Goal: Task Accomplishment & Management: Use online tool/utility

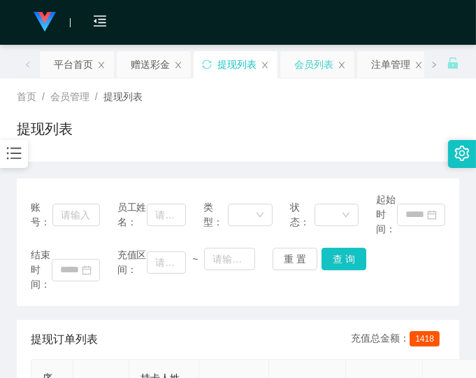
drag, startPoint x: 330, startPoint y: 79, endPoint x: 334, endPoint y: 72, distance: 7.8
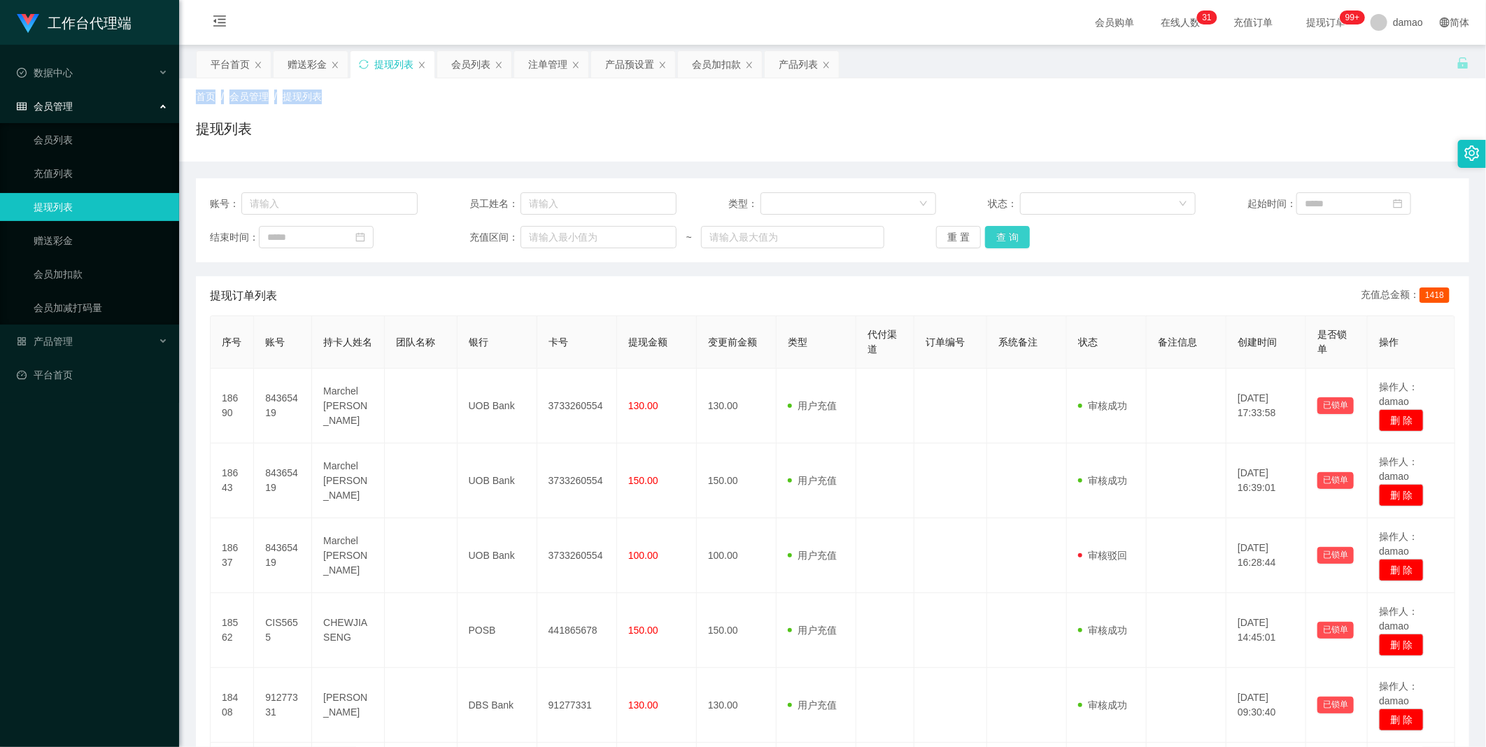
click at [476, 241] on button "查 询" at bounding box center [1007, 237] width 45 height 22
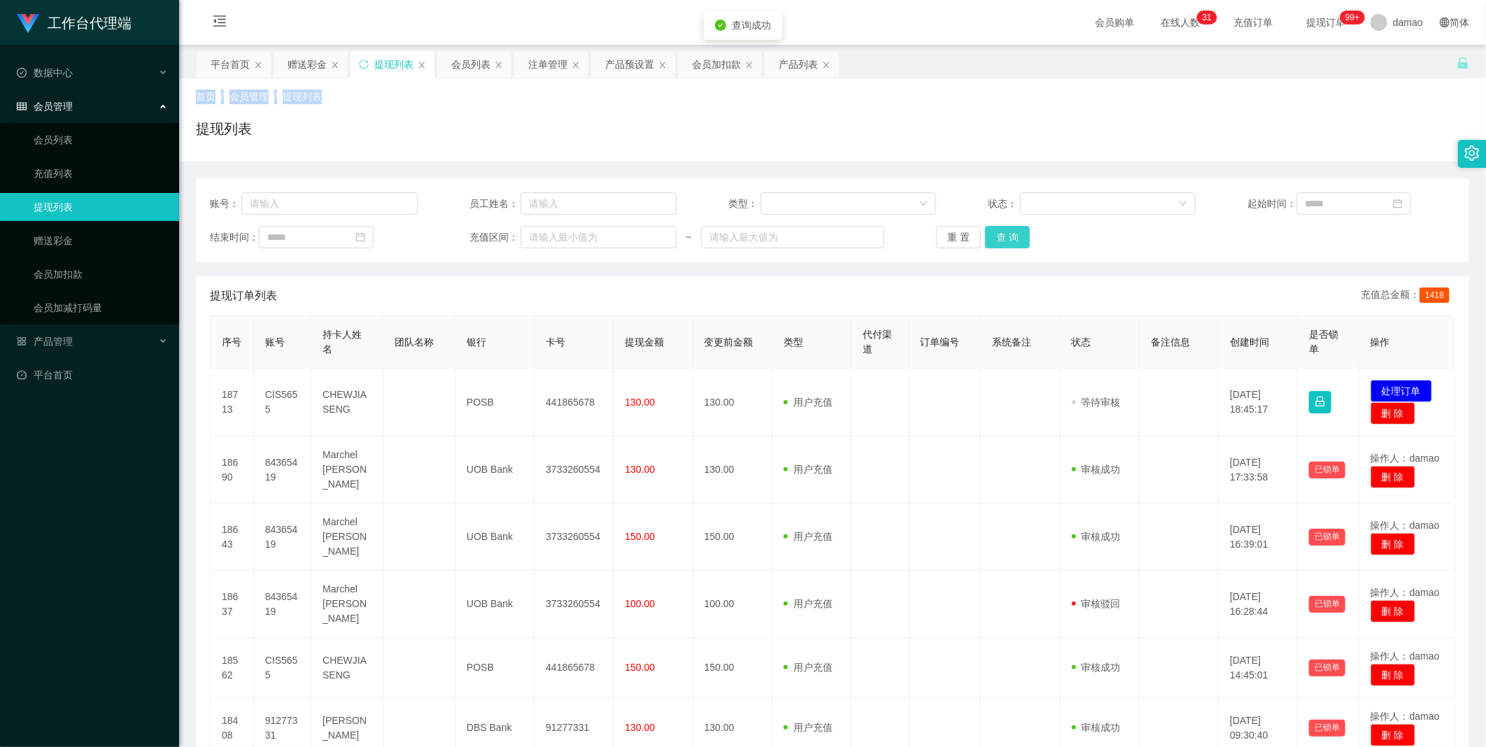
click at [476, 241] on button "查 询" at bounding box center [1007, 237] width 45 height 22
click at [476, 239] on div "重 置 查 询" at bounding box center [1040, 237] width 208 height 22
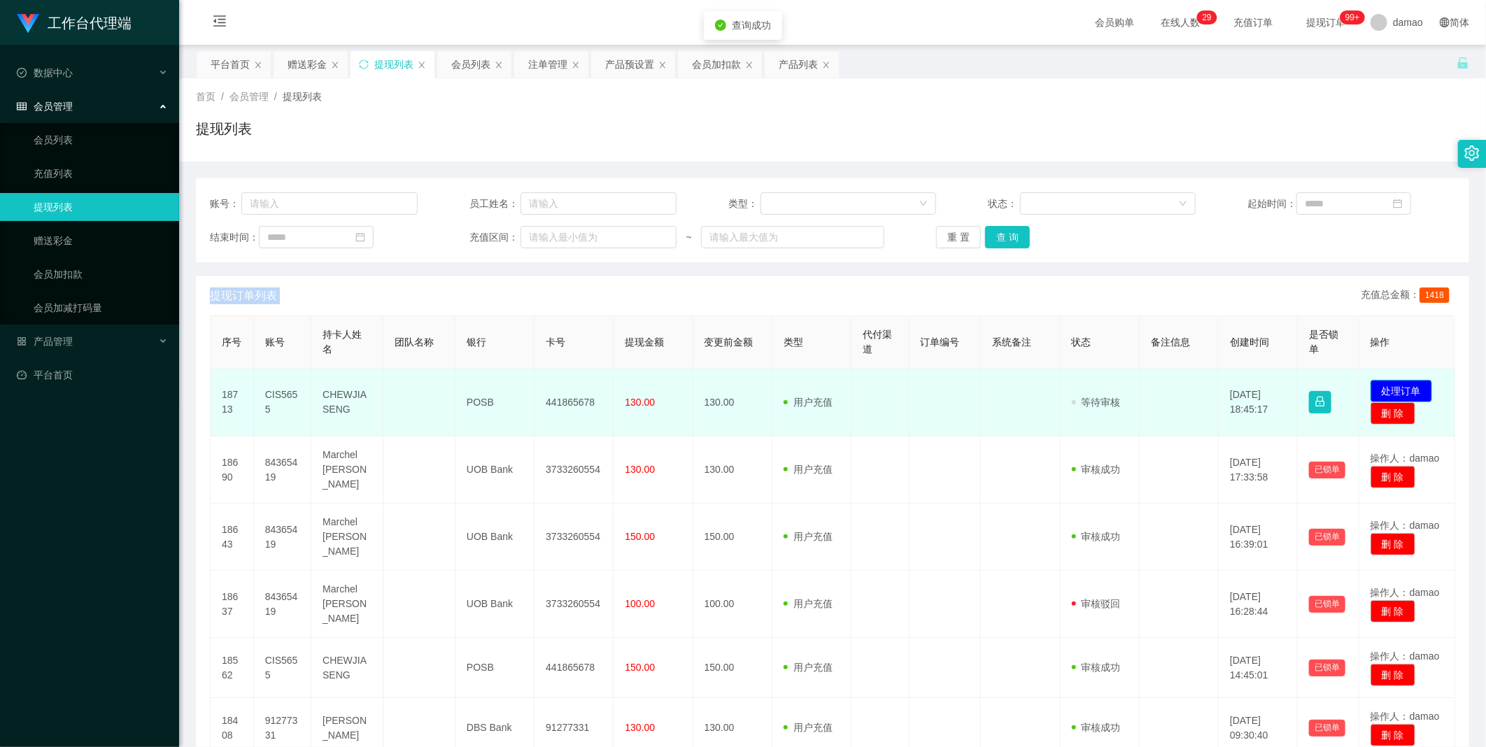
click at [476, 377] on button "处理订单" at bounding box center [1402, 391] width 62 height 22
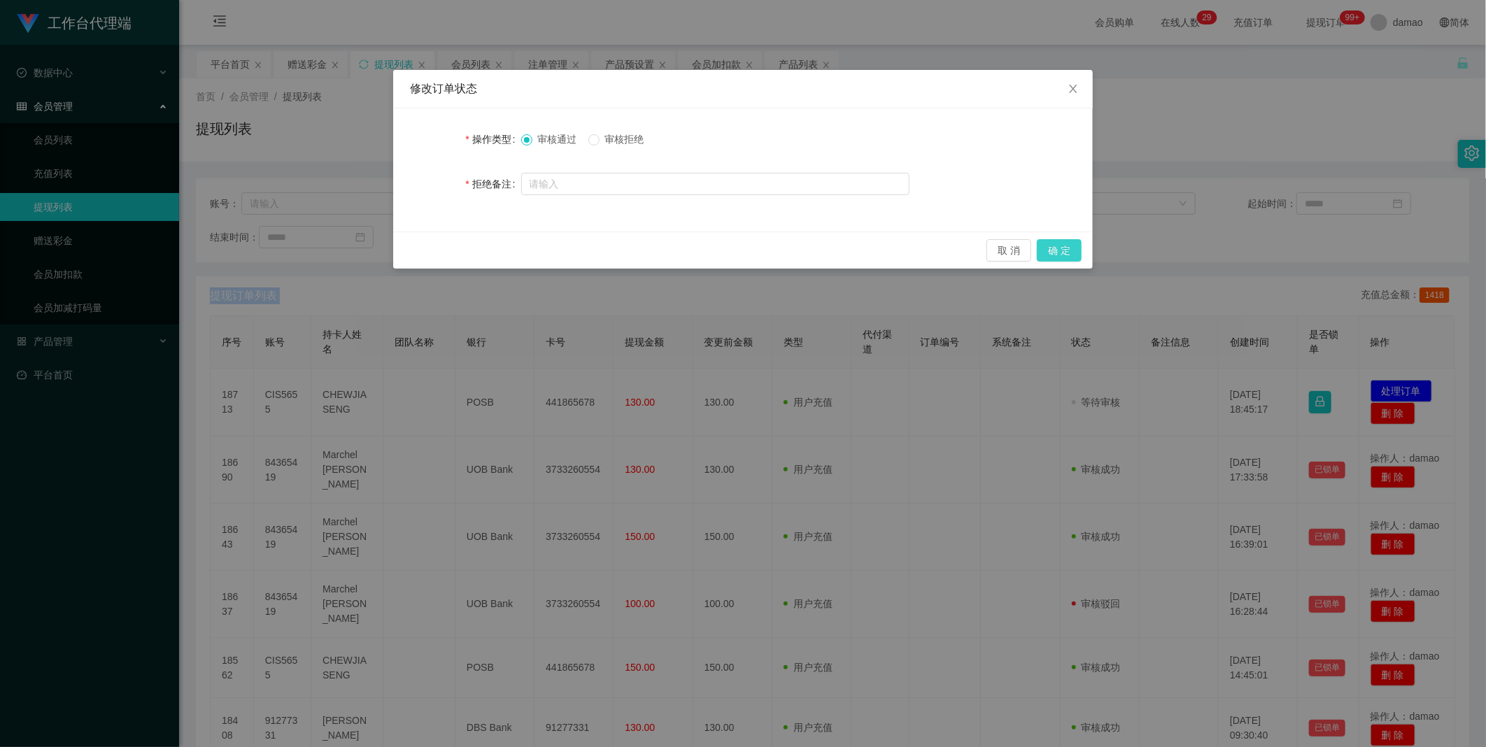
click at [476, 248] on button "确 定" at bounding box center [1059, 250] width 45 height 22
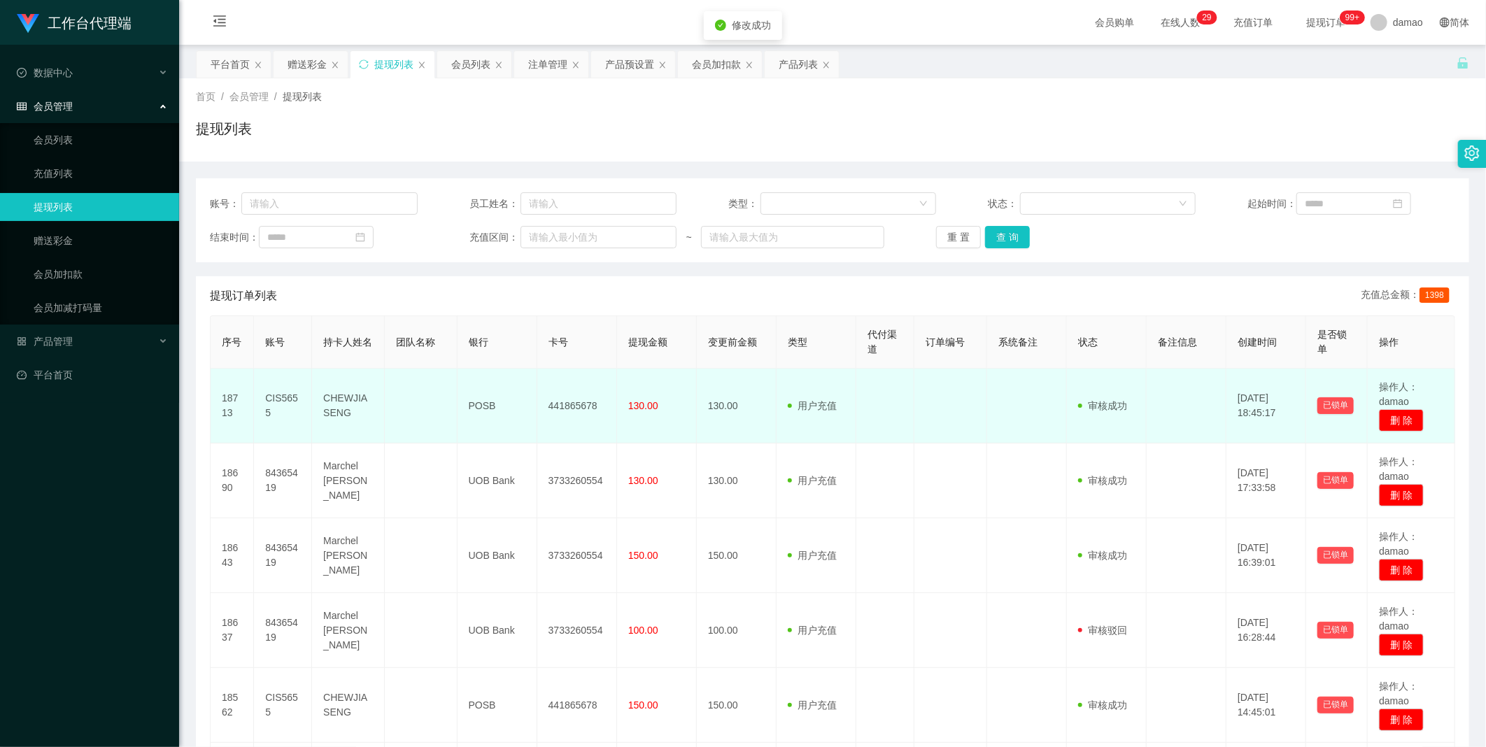
click at [476, 377] on td "441865678" at bounding box center [577, 406] width 80 height 75
copy td "441865678"
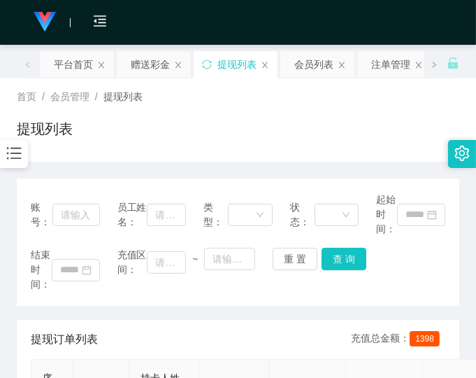
click at [361, 109] on div "首页 / 会员管理 / 提现列表 / 提现列表" at bounding box center [238, 120] width 443 height 61
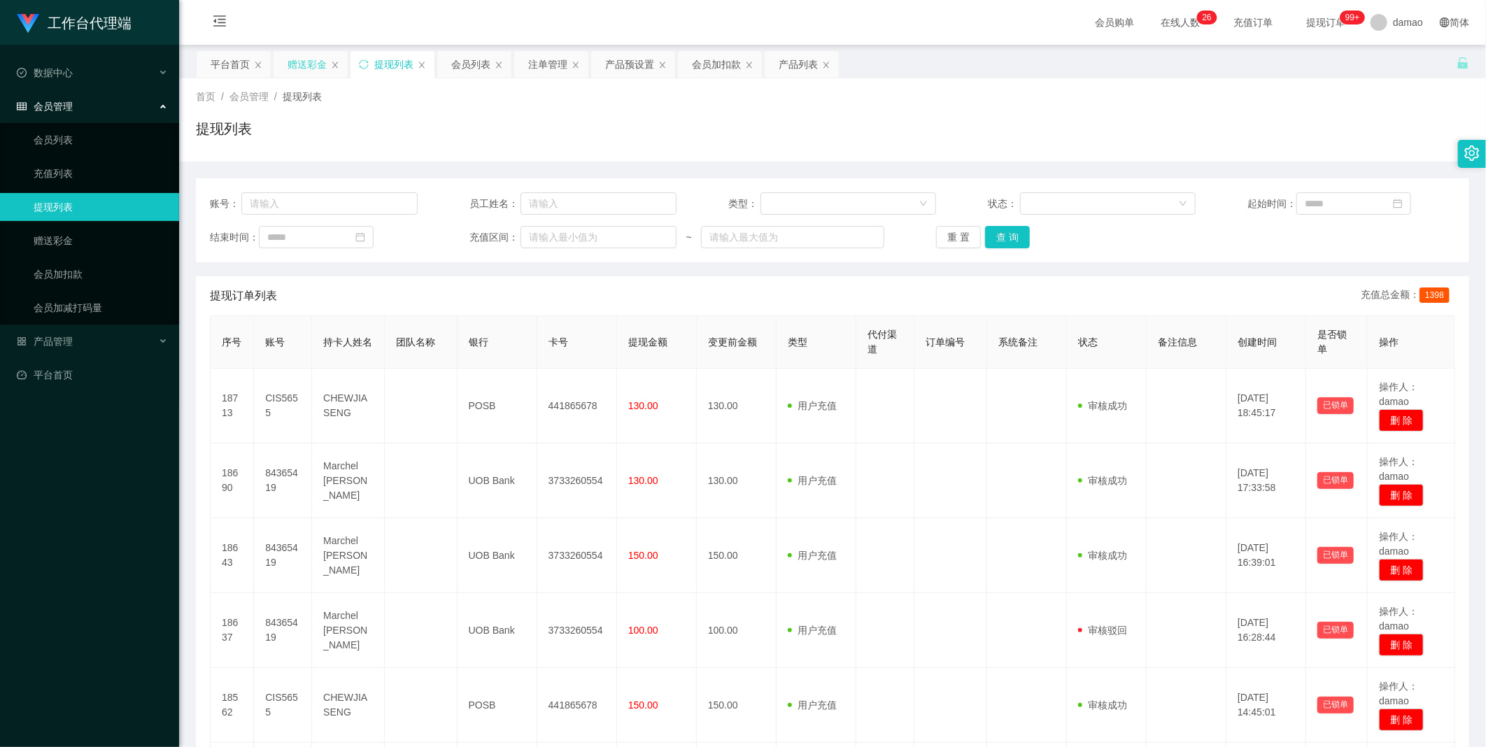
click at [308, 61] on div "赠送彩金" at bounding box center [307, 64] width 39 height 27
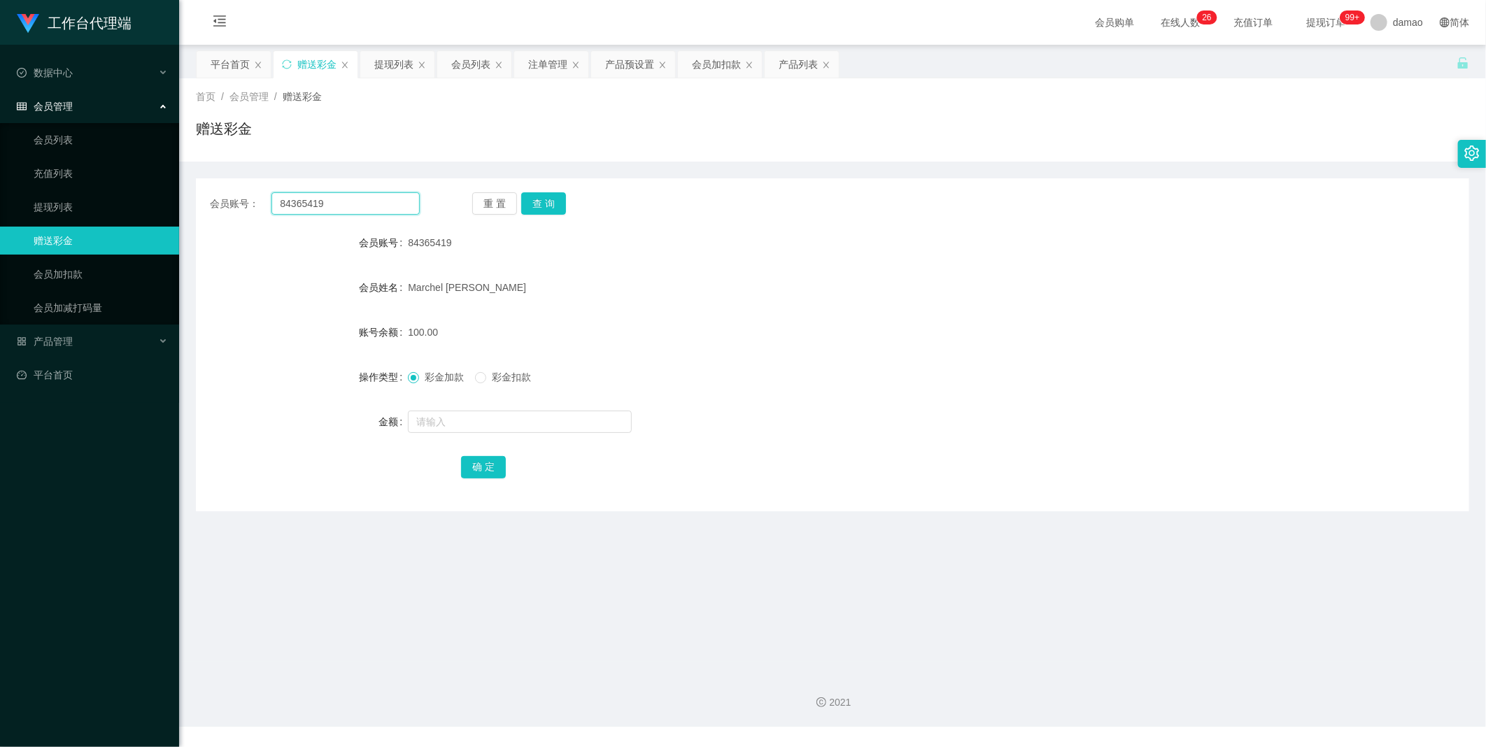
drag, startPoint x: 358, startPoint y: 203, endPoint x: 183, endPoint y: 174, distance: 177.4
click at [181, 174] on main "关闭左侧 关闭右侧 关闭其它 刷新页面 平台首页 赠送彩金 提现列表 会员列表 注单管理 产品预设置 会员加扣款 产品列表 首页 / 会员管理 / 赠送彩金 …" at bounding box center [832, 353] width 1307 height 617
paste input "CIS5655"
type input "CIS5655"
drag, startPoint x: 543, startPoint y: 203, endPoint x: 505, endPoint y: 206, distance: 37.9
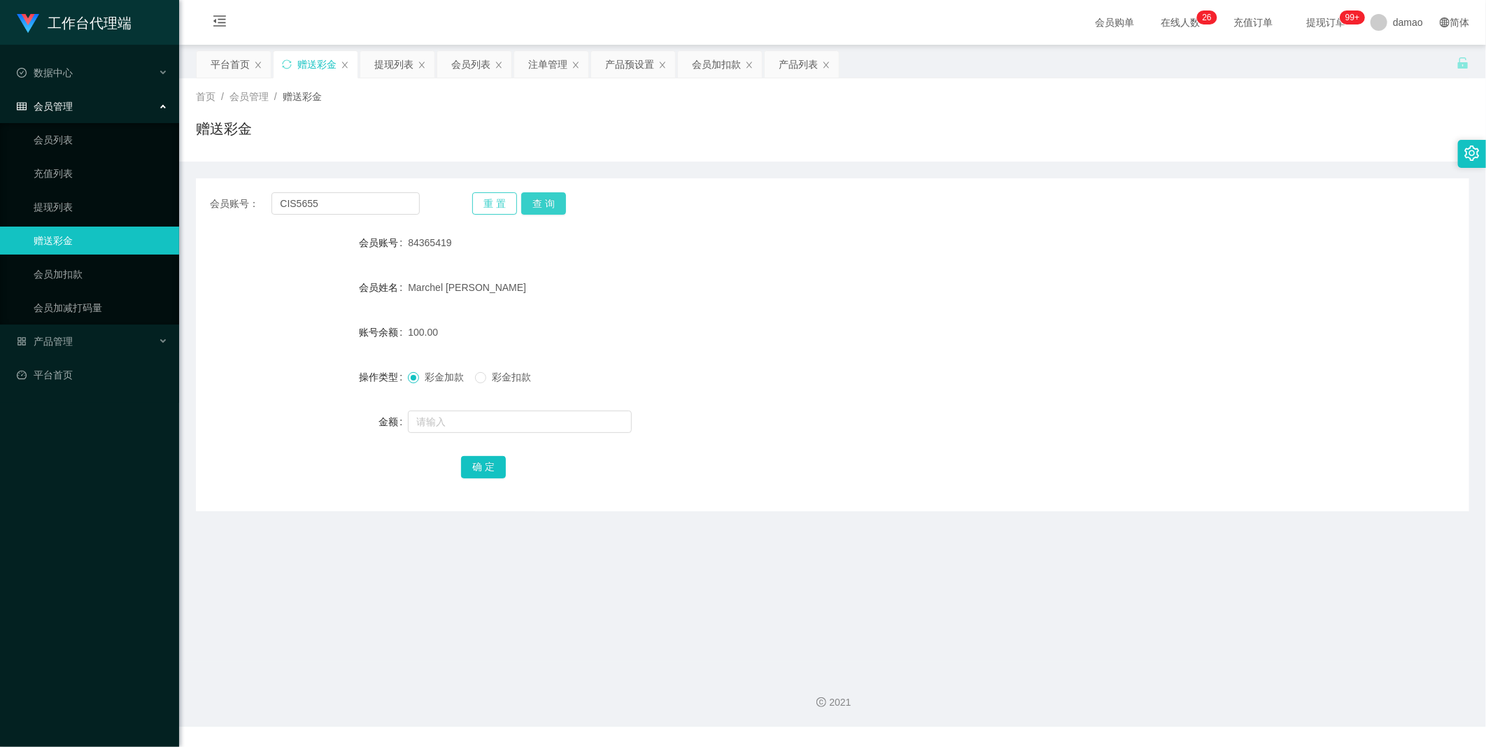
click at [476, 202] on button "查 询" at bounding box center [543, 203] width 45 height 22
click at [466, 377] on input "text" at bounding box center [520, 422] width 224 height 22
type input "199"
click at [476, 377] on button "确 定" at bounding box center [483, 467] width 45 height 22
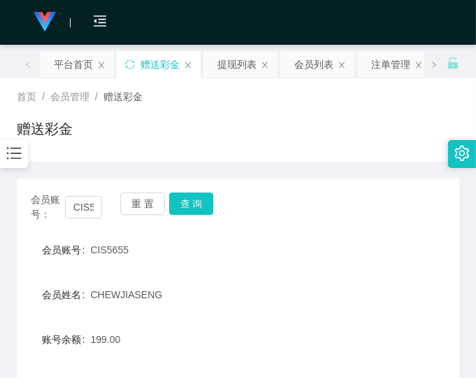
drag, startPoint x: 411, startPoint y: 228, endPoint x: 409, endPoint y: 221, distance: 7.3
click at [410, 221] on div "会员账号： CIS5655 重 置 查 询 会员账号 CIS5655 会员姓名 [PERSON_NAME] 账号余额 199.00 操作类型 彩金加款 彩金扣…" at bounding box center [238, 348] width 443 height 340
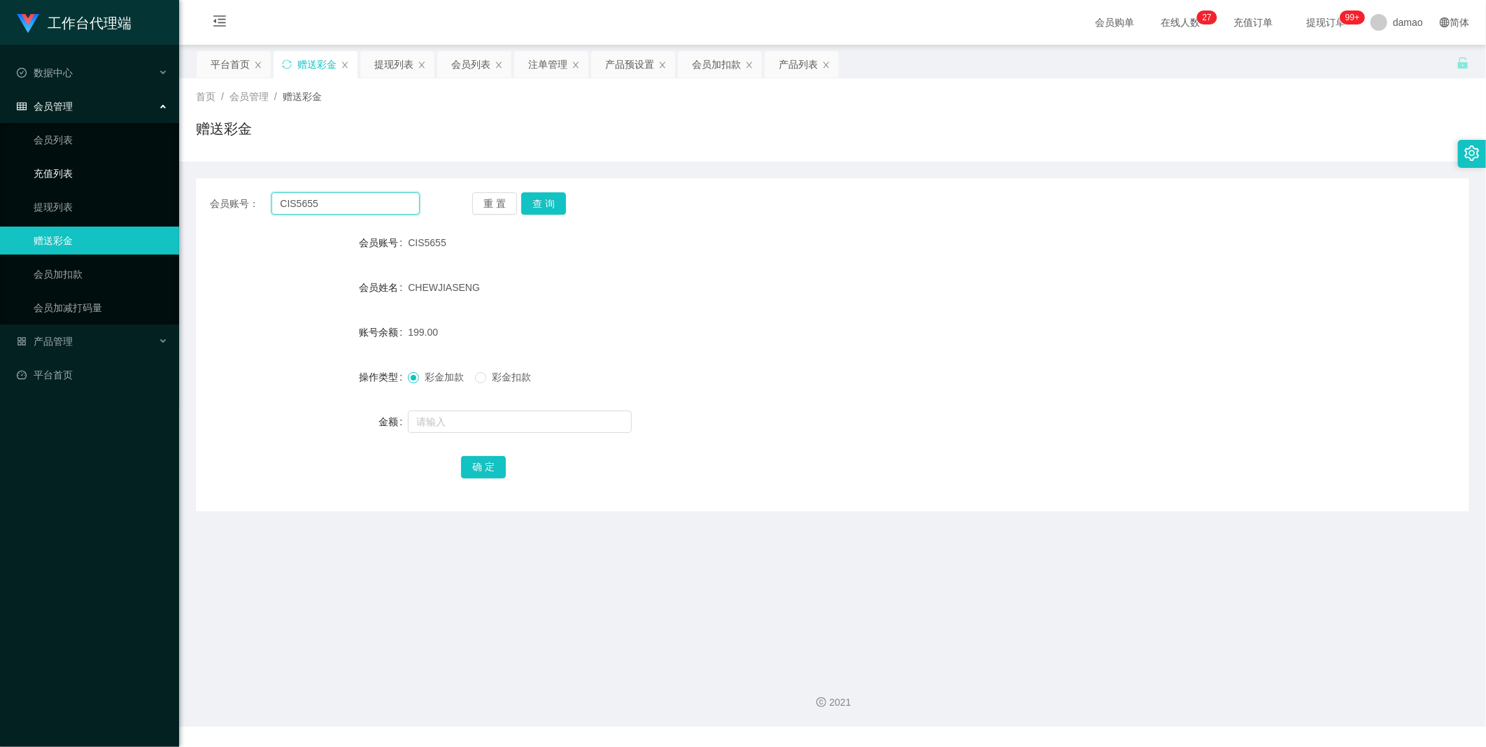
drag, startPoint x: 341, startPoint y: 197, endPoint x: 98, endPoint y: 162, distance: 245.9
click at [93, 163] on section "工作台代理端 数据中心 会员管理 会员列表 充值列表 提现列表 赠送彩金 会员加扣款 会员加减打码量 产品管理 平台首页 保存配置 重置配置 整体风格设置 主…" at bounding box center [743, 363] width 1486 height 727
paste input "84365419"
type input "84365419"
click at [476, 204] on button "查 询" at bounding box center [543, 203] width 45 height 22
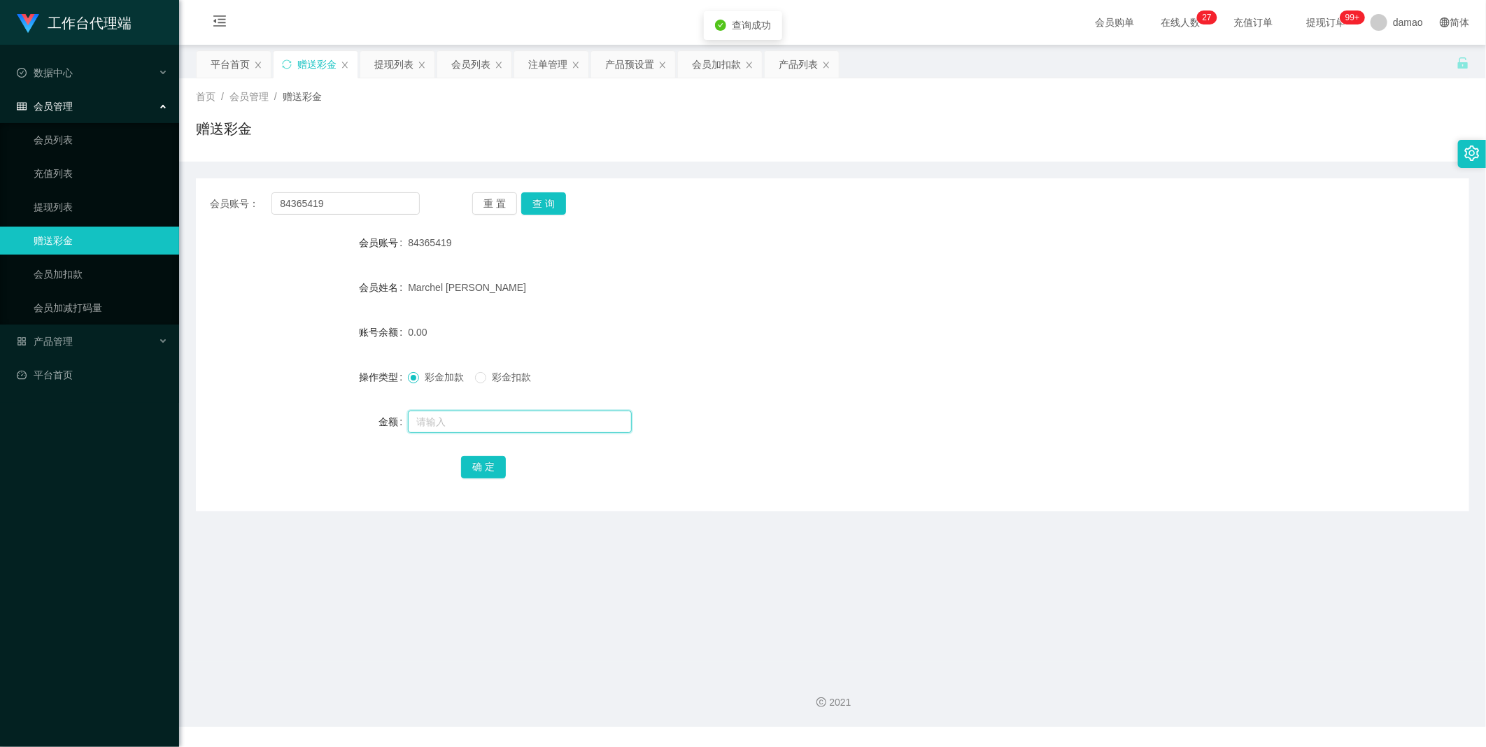
click at [476, 377] on input "text" at bounding box center [520, 422] width 224 height 22
type input "152"
drag, startPoint x: 490, startPoint y: 465, endPoint x: 465, endPoint y: 437, distance: 37.6
click at [476, 377] on button "确 定" at bounding box center [483, 467] width 45 height 22
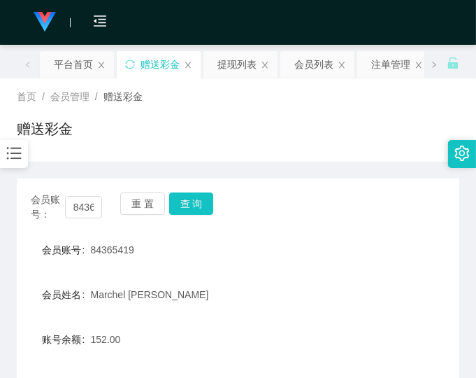
drag, startPoint x: 379, startPoint y: 241, endPoint x: 385, endPoint y: 211, distance: 31.4
click at [386, 236] on div "会员账号 84365419" at bounding box center [238, 250] width 443 height 28
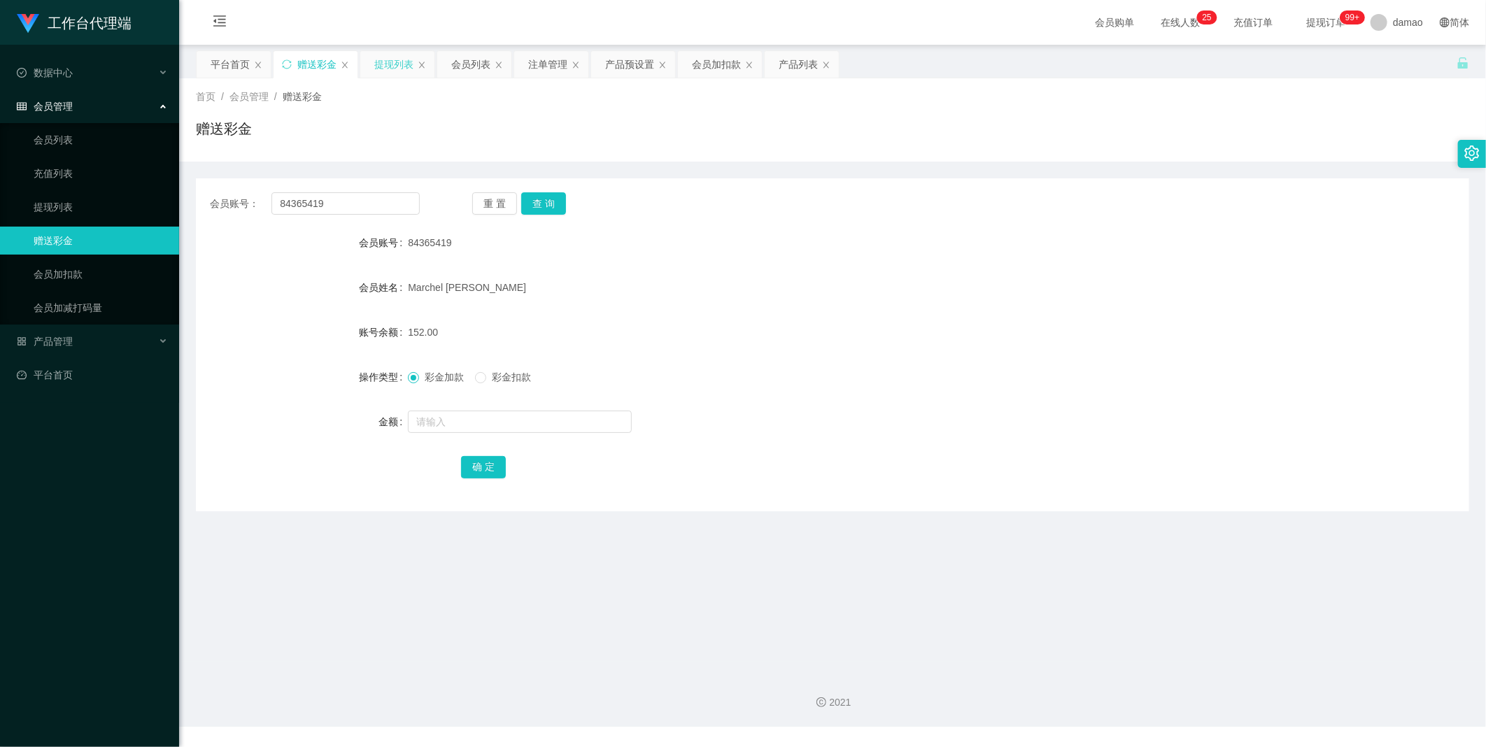
drag, startPoint x: 395, startPoint y: 64, endPoint x: 386, endPoint y: 64, distance: 8.4
click at [395, 63] on div "提现列表" at bounding box center [393, 64] width 39 height 27
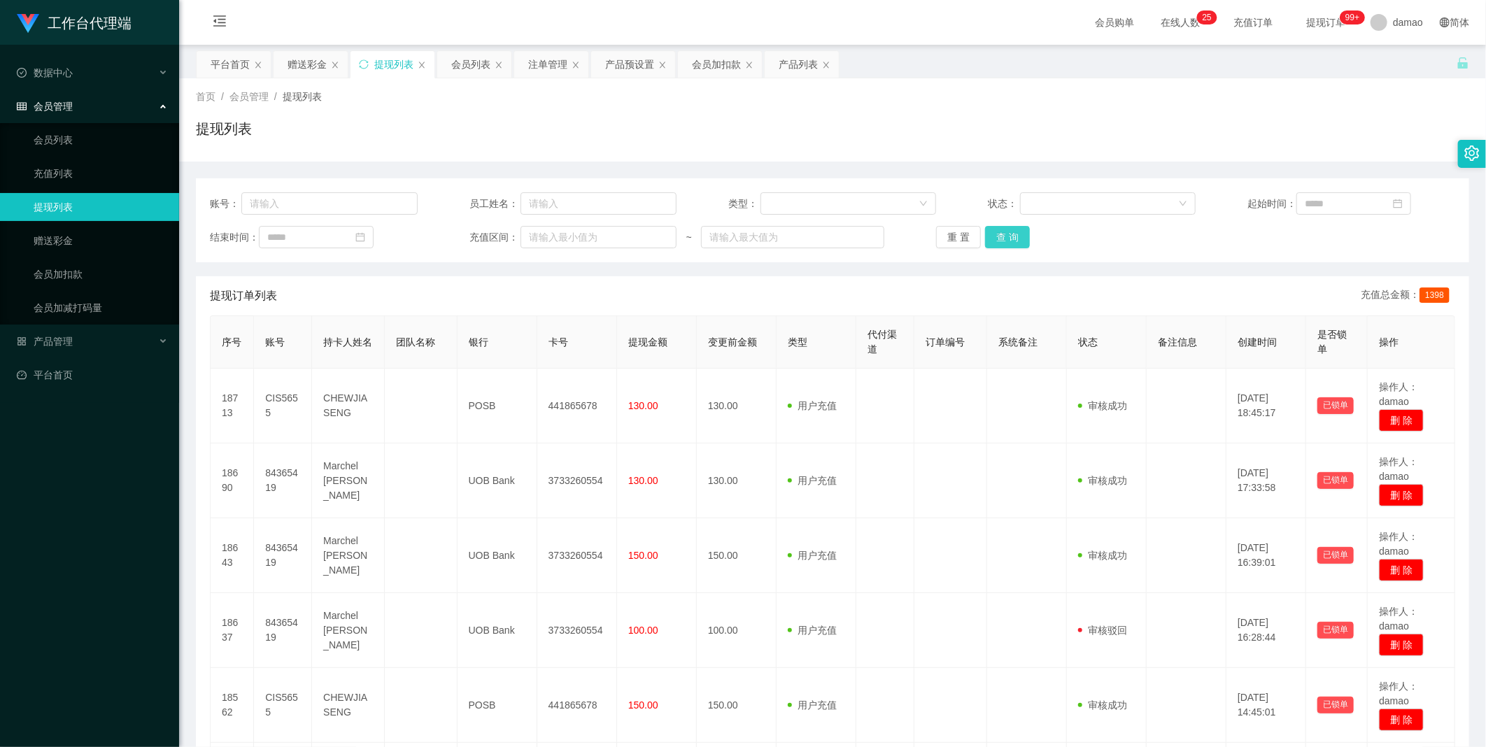
click at [476, 234] on button "查 询" at bounding box center [1007, 237] width 45 height 22
click at [325, 191] on div "账号： 员工姓名： 类型： 状态： 起始时间： 结束时间： 充值区间： ~ 重 置 查 询" at bounding box center [832, 220] width 1273 height 84
click at [476, 236] on button "查 询" at bounding box center [1007, 237] width 45 height 22
click at [476, 236] on div "重 置 查 询" at bounding box center [1040, 237] width 208 height 22
click at [476, 236] on button "查 询" at bounding box center [1007, 237] width 45 height 22
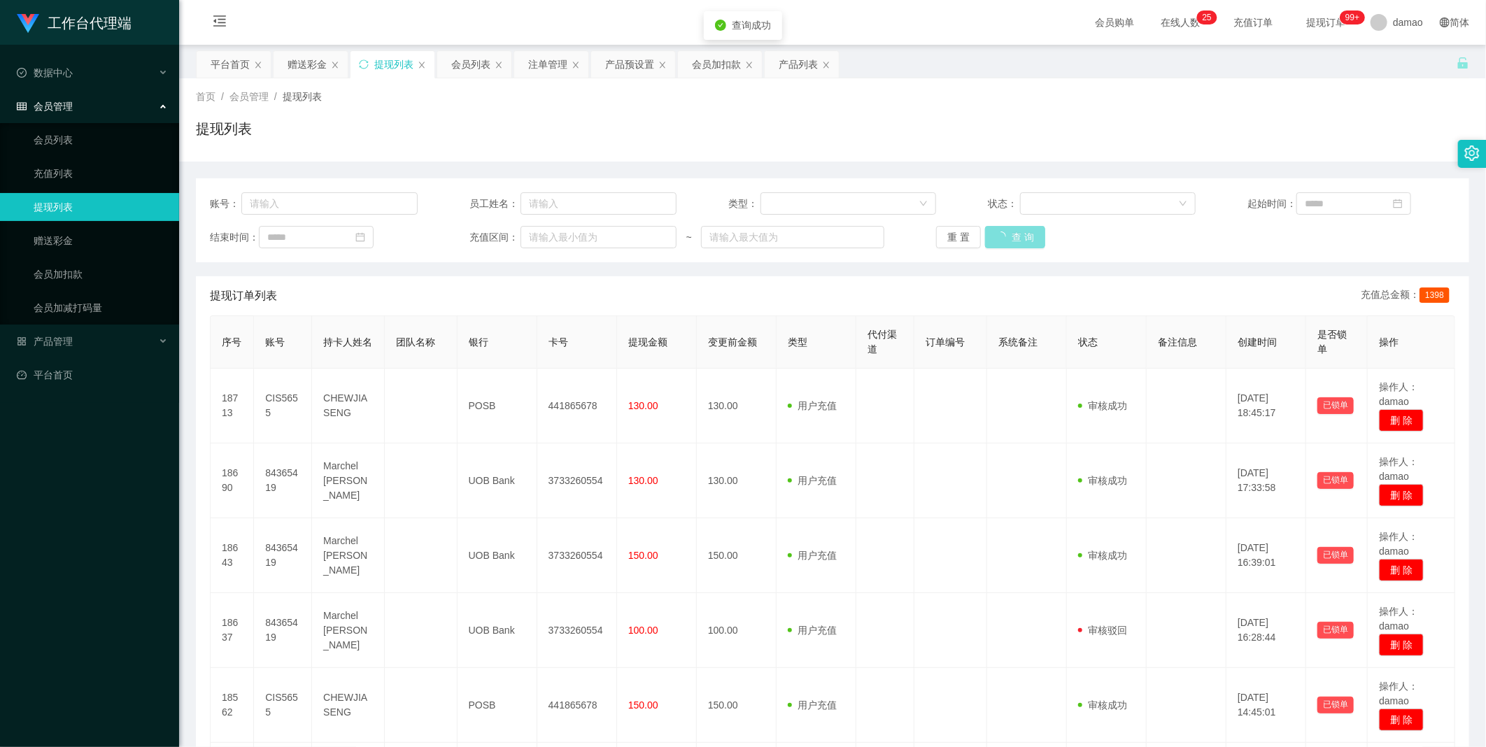
click at [476, 234] on div "重 置 查 询" at bounding box center [1040, 237] width 208 height 22
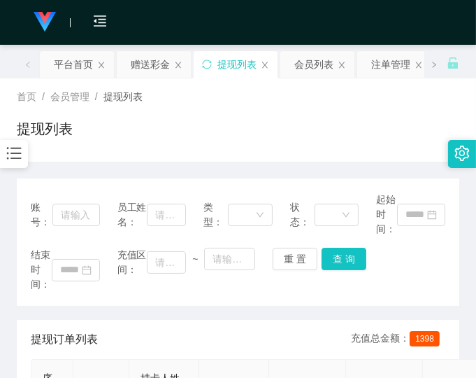
drag, startPoint x: 266, startPoint y: 312, endPoint x: 267, endPoint y: 303, distance: 9.2
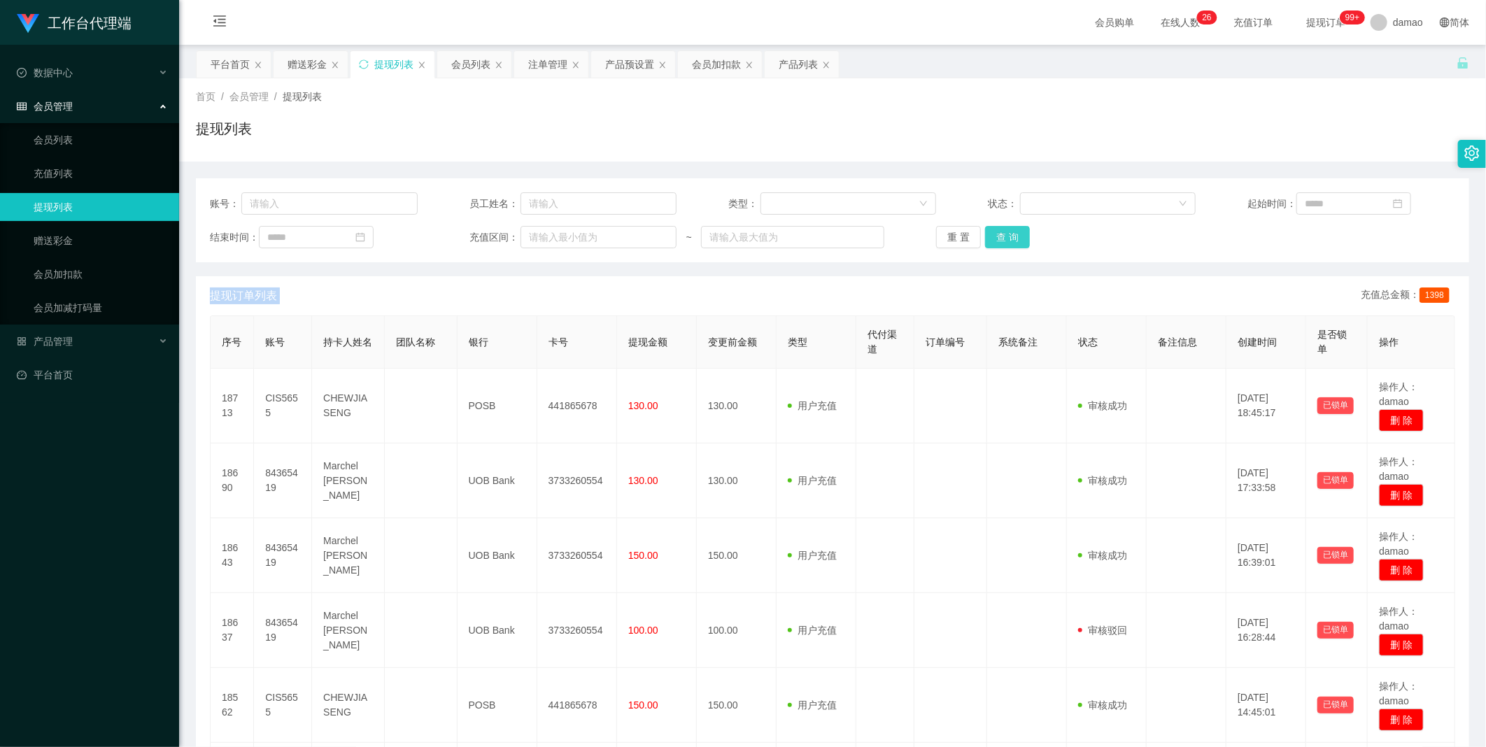
click at [476, 232] on button "查 询" at bounding box center [1007, 237] width 45 height 22
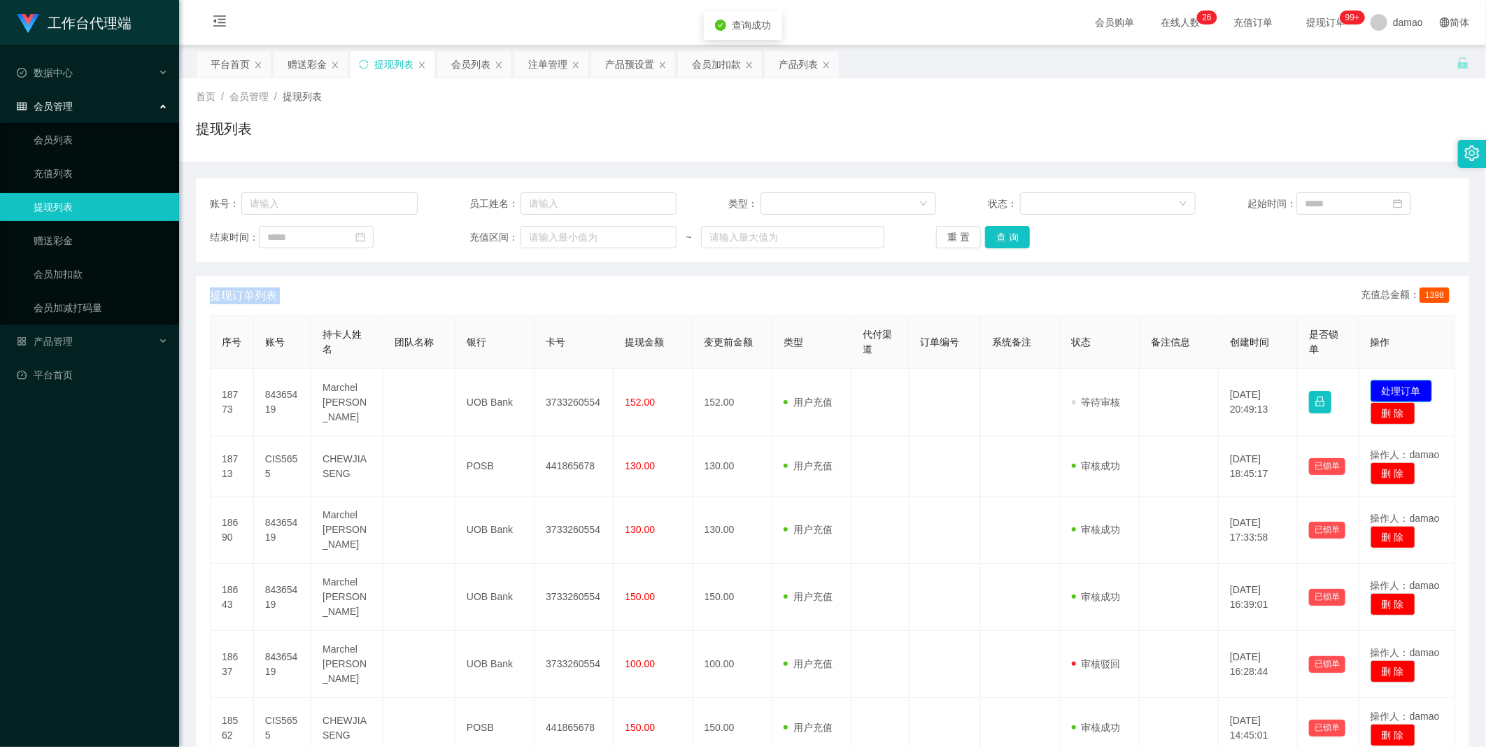
click at [476, 377] on button "处理订单" at bounding box center [1402, 391] width 62 height 22
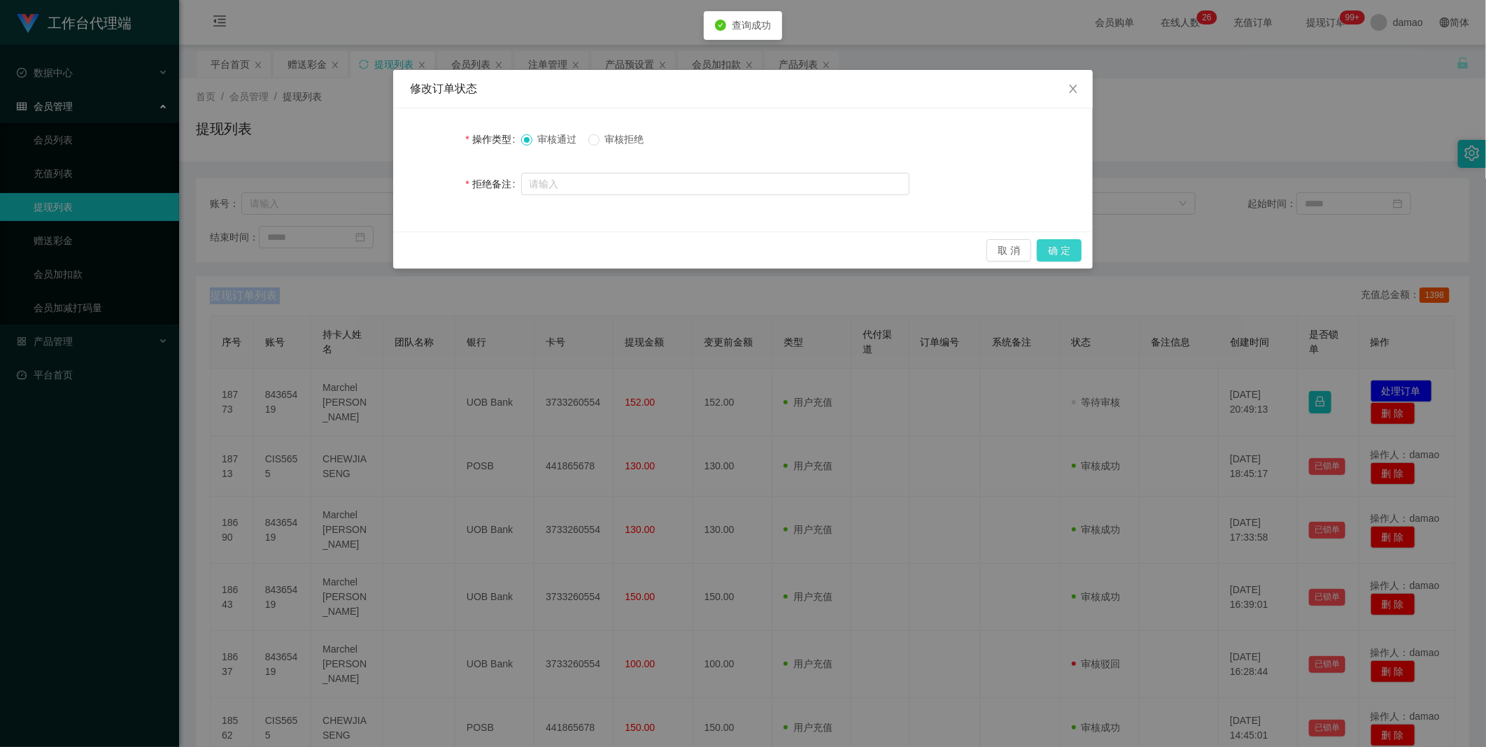
click at [476, 254] on button "确 定" at bounding box center [1059, 250] width 45 height 22
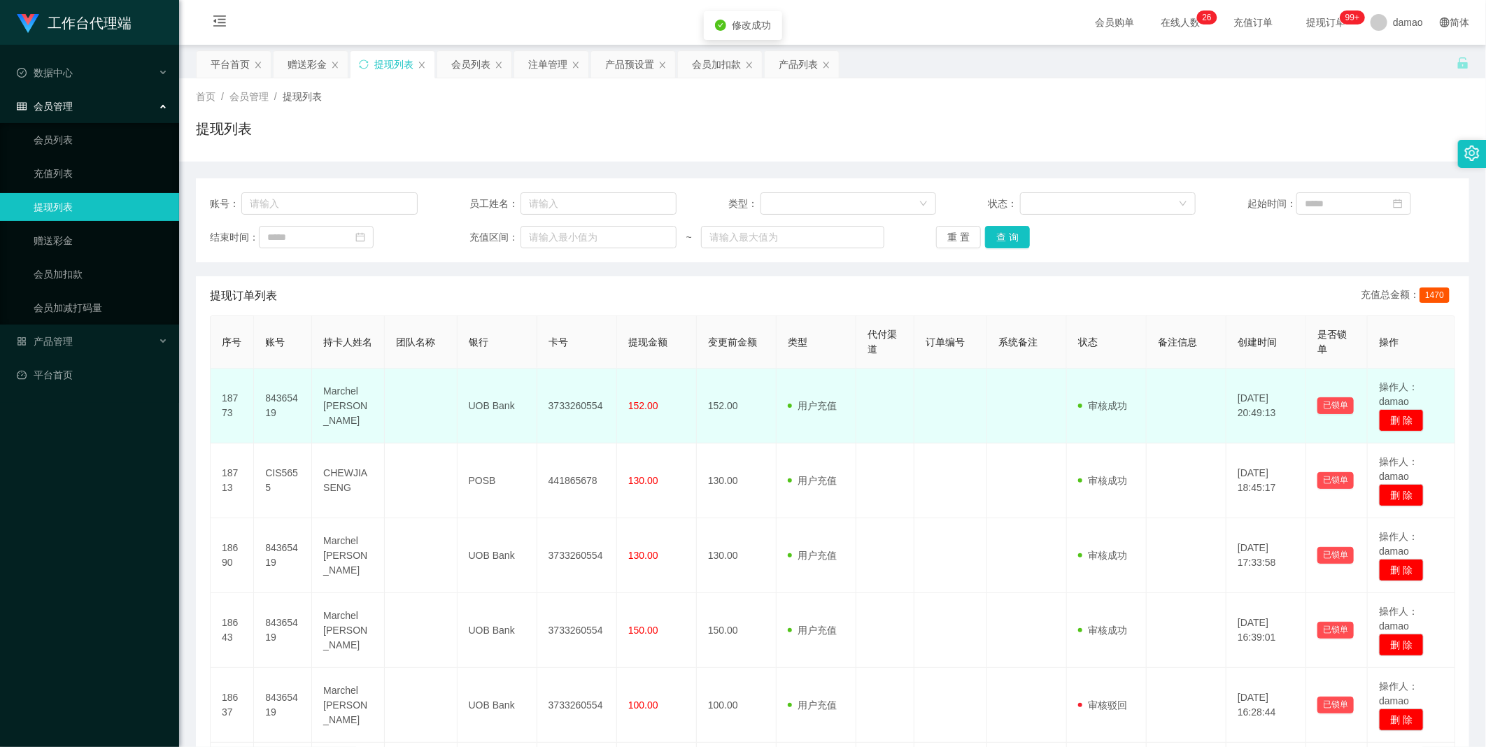
click at [476, 377] on td "3733260554" at bounding box center [577, 406] width 80 height 75
copy td "3733260554"
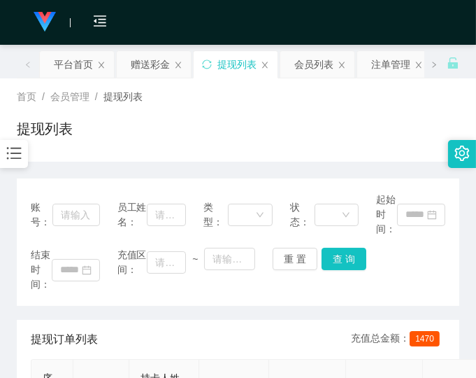
click at [241, 302] on div "账号： 员工姓名： 类型： 状态： 起始时间： 结束时间： 充值区间： ~ 重 置 查 询" at bounding box center [238, 241] width 443 height 127
drag, startPoint x: 327, startPoint y: 97, endPoint x: 334, endPoint y: 94, distance: 7.5
click at [329, 97] on div "首页 / 会员管理 / 提现列表 /" at bounding box center [238, 97] width 443 height 15
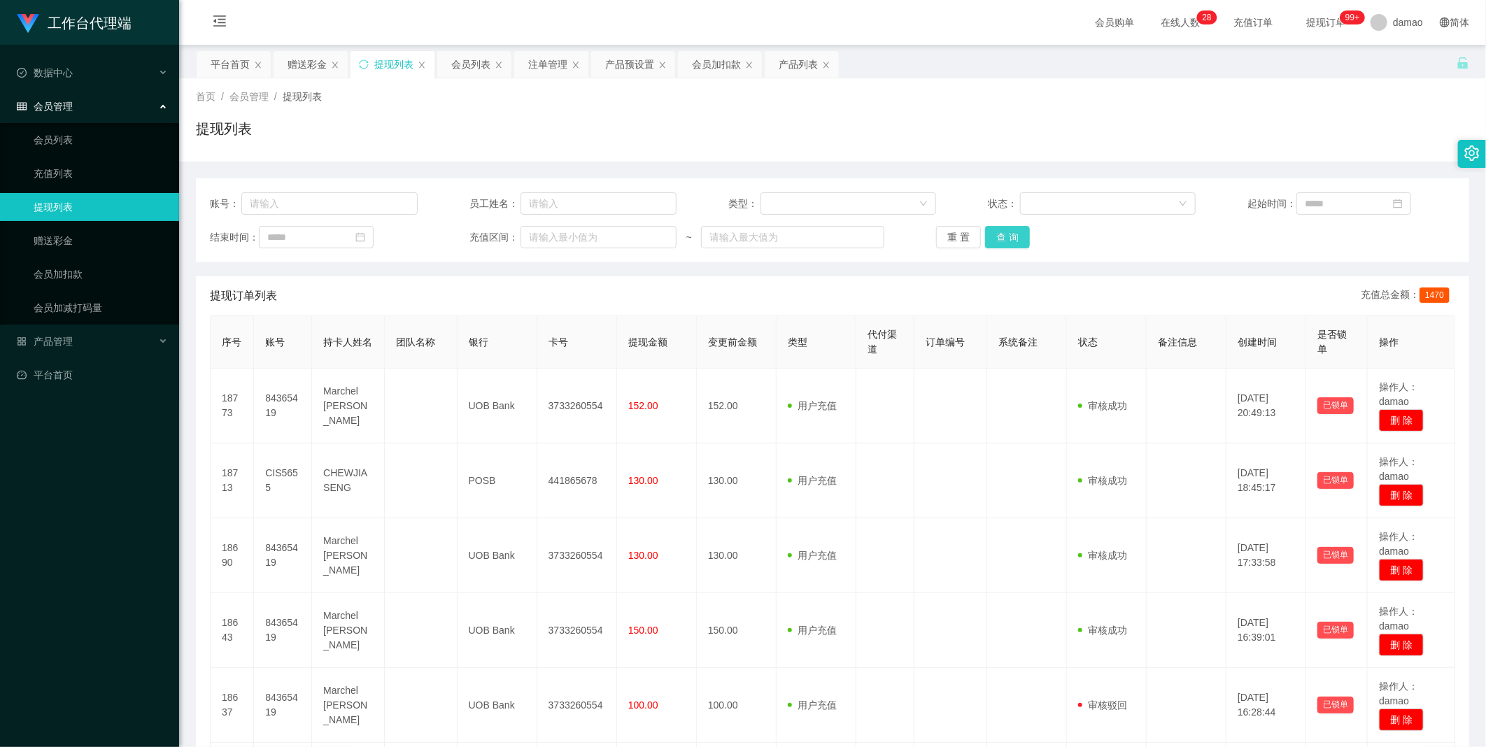
click at [476, 236] on button "查 询" at bounding box center [1007, 237] width 45 height 22
click at [476, 236] on div "重 置 查 询" at bounding box center [1040, 237] width 208 height 22
click at [476, 236] on button "查 询" at bounding box center [1007, 237] width 45 height 22
click at [476, 236] on div "重 置 查 询" at bounding box center [1040, 237] width 208 height 22
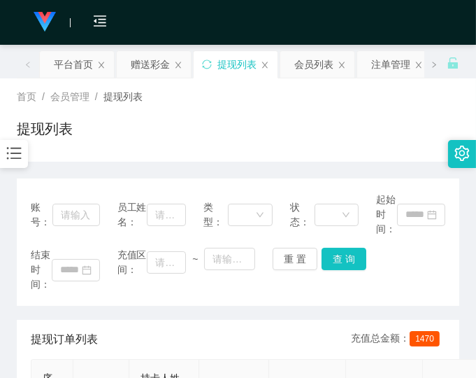
drag, startPoint x: 423, startPoint y: 281, endPoint x: 406, endPoint y: 281, distance: 17.5
click at [423, 278] on div "结束时间： 充值区间： ~ 重 置 查 询" at bounding box center [238, 270] width 415 height 44
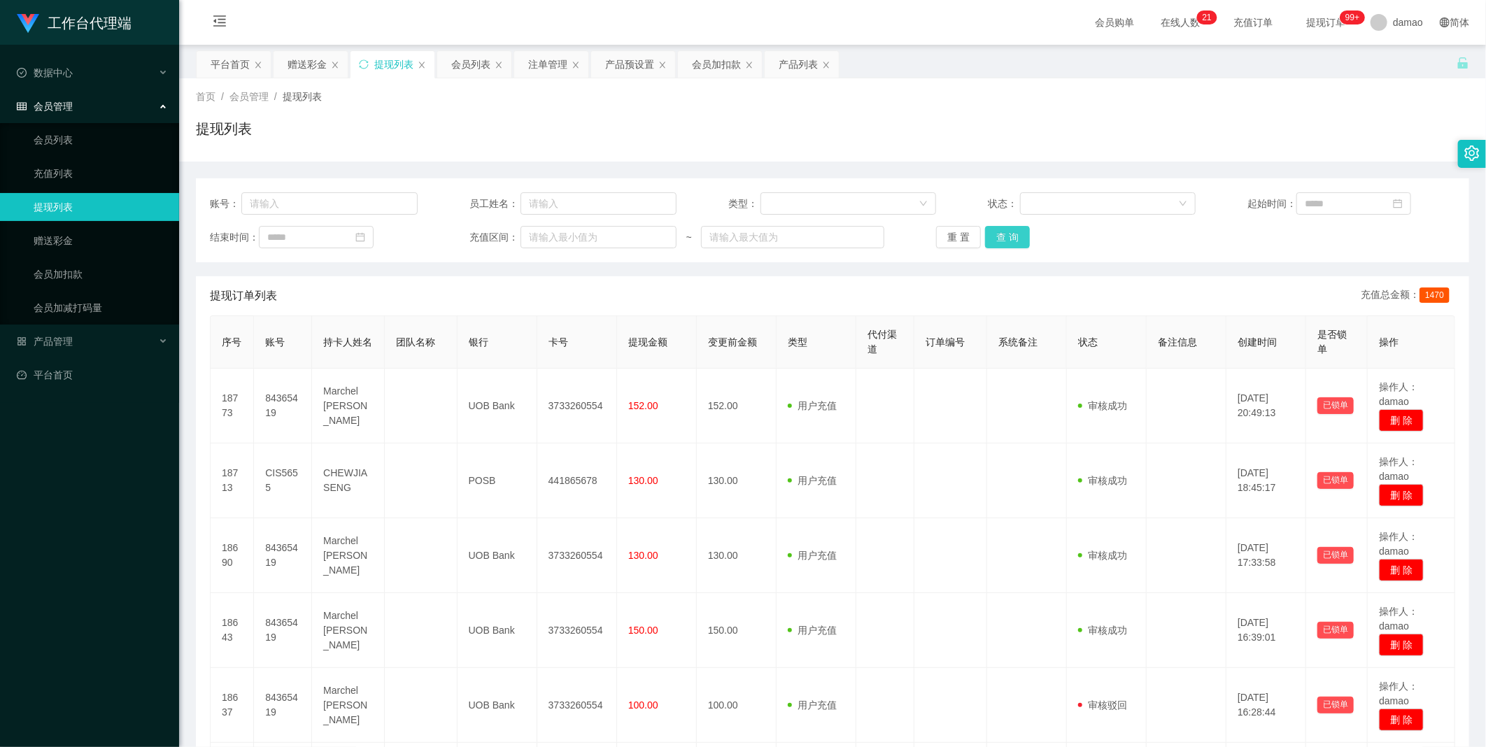
click at [476, 229] on button "查 询" at bounding box center [1007, 237] width 45 height 22
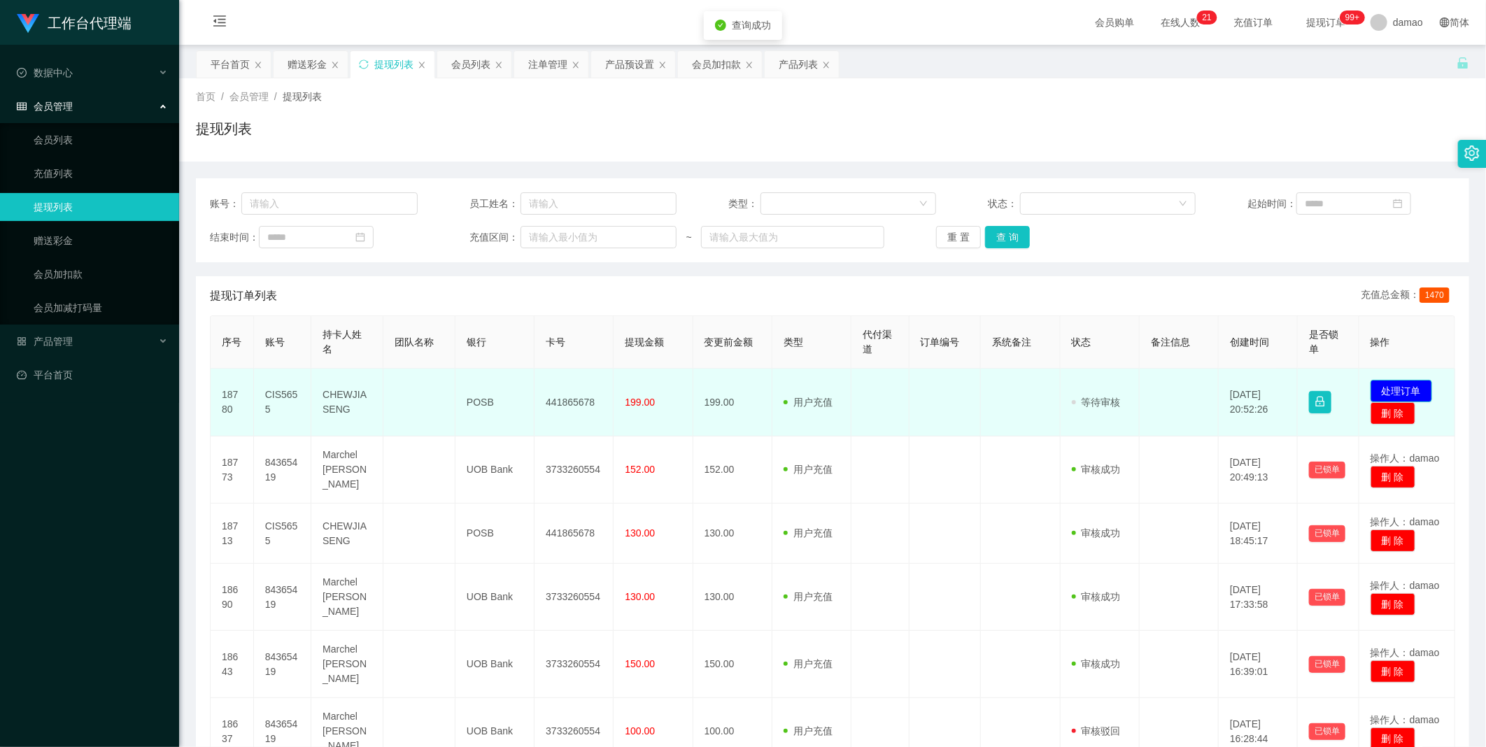
click at [476, 377] on button "处理订单" at bounding box center [1402, 391] width 62 height 22
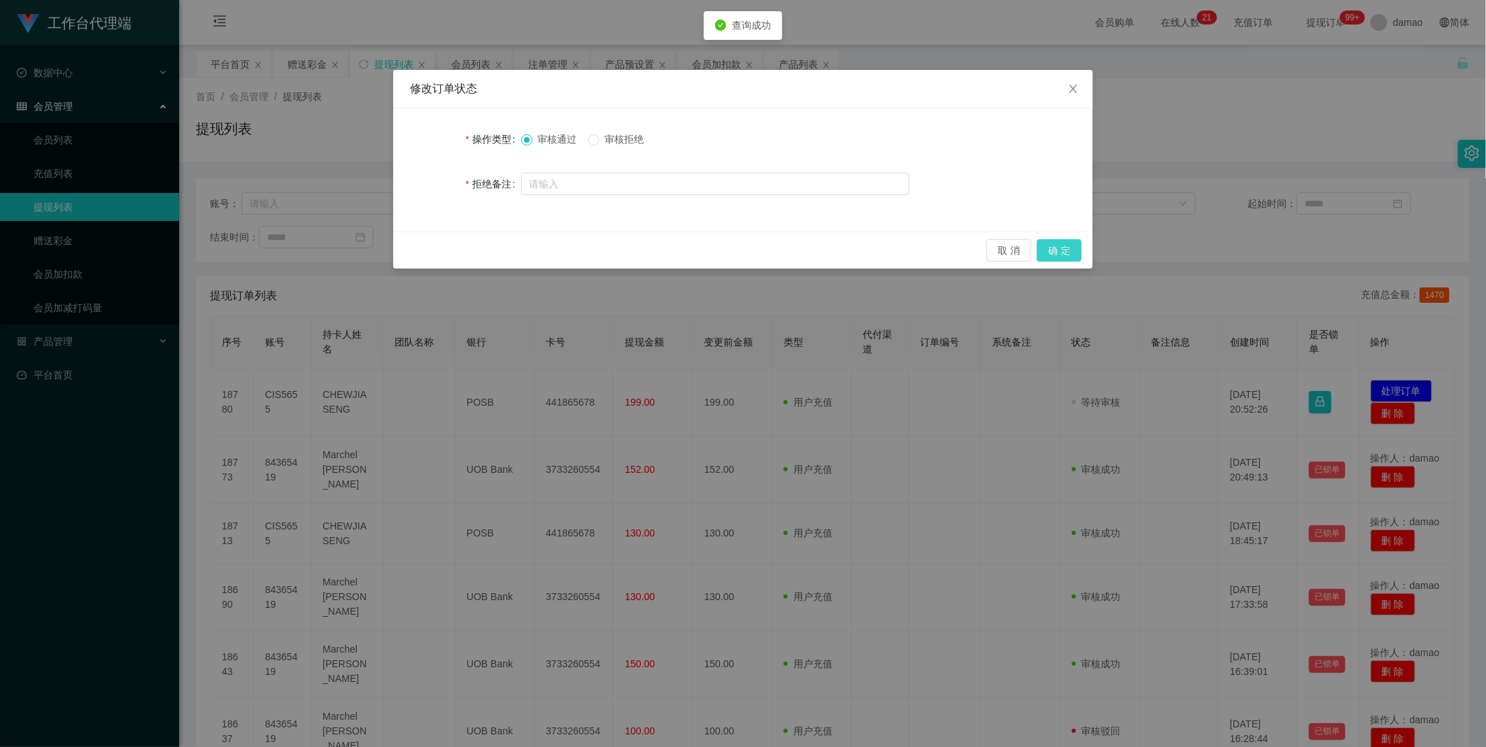
click at [476, 250] on button "确 定" at bounding box center [1059, 250] width 45 height 22
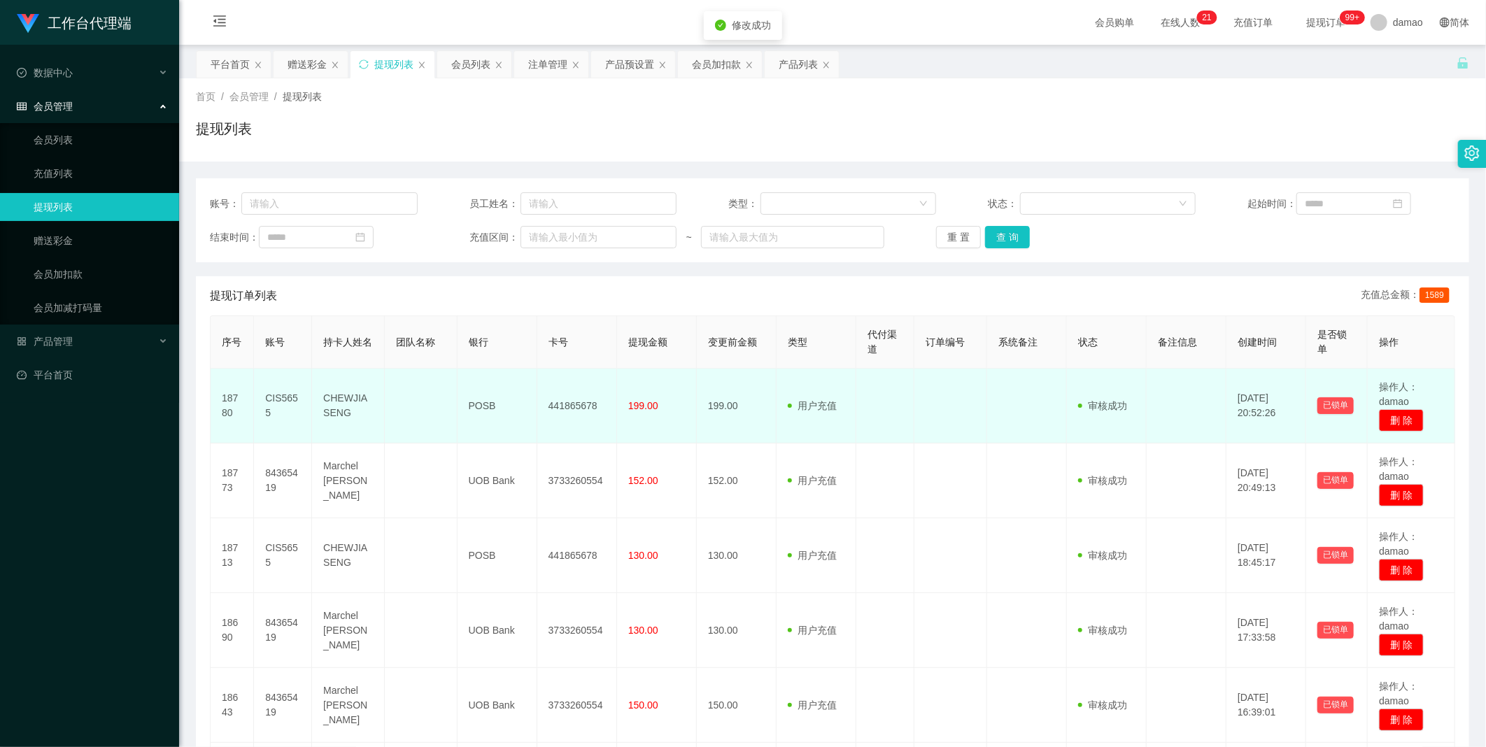
click at [476, 377] on td "441865678" at bounding box center [577, 406] width 80 height 75
copy td "441865678"
